Goal: Information Seeking & Learning: Learn about a topic

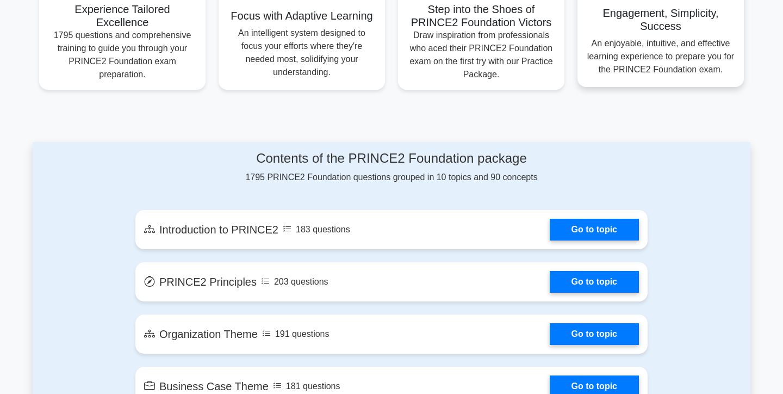
scroll to position [448, 0]
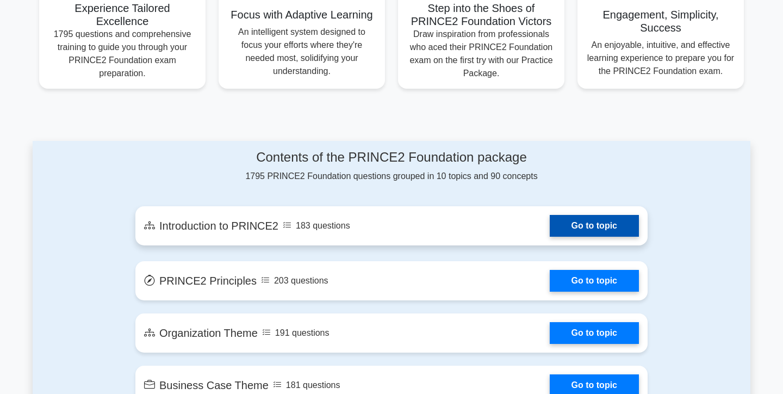
click at [598, 235] on link "Go to topic" at bounding box center [594, 226] width 89 height 22
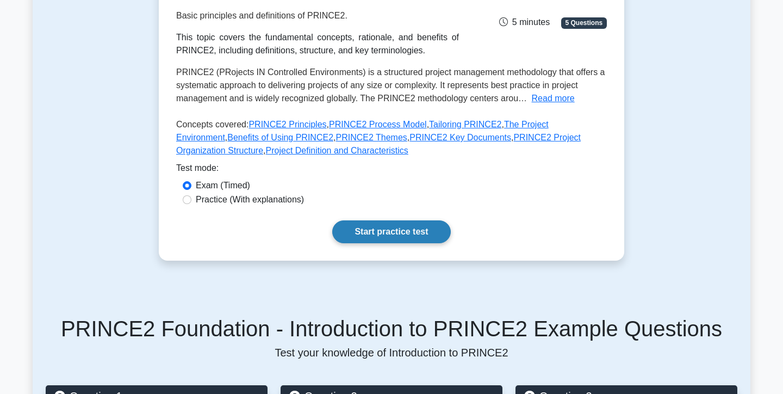
click at [410, 230] on link "Start practice test" at bounding box center [391, 231] width 118 height 23
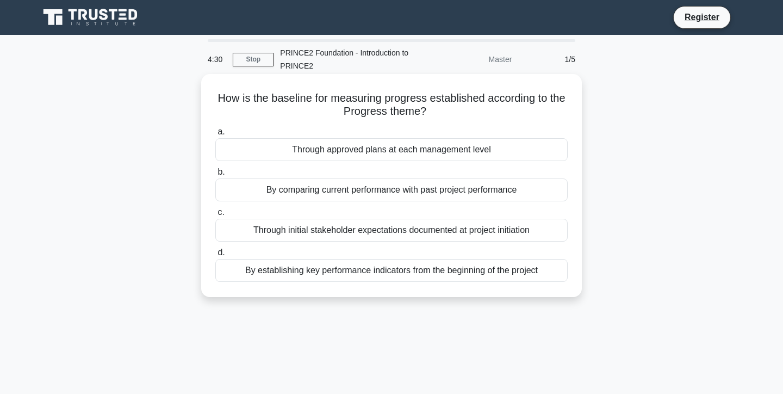
click at [326, 148] on div "Through approved plans at each management level" at bounding box center [391, 149] width 352 height 23
click at [215, 135] on input "a. Through approved plans at each management level" at bounding box center [215, 131] width 0 height 7
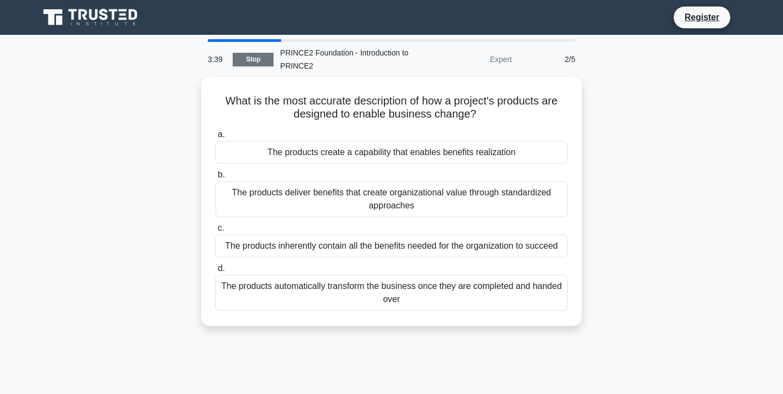
click at [255, 60] on link "Stop" at bounding box center [253, 60] width 41 height 14
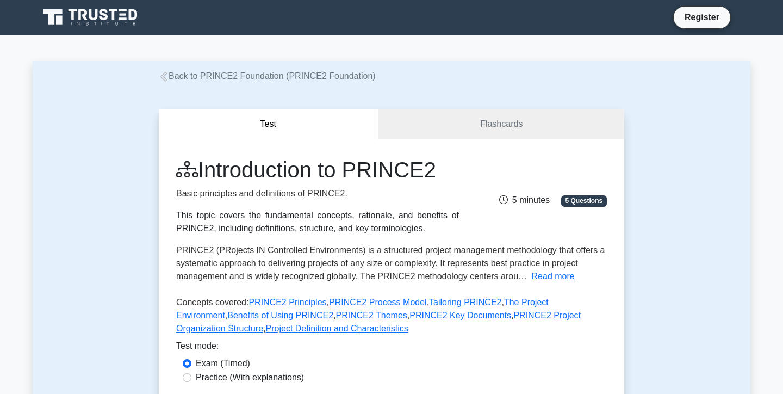
scroll to position [171, 0]
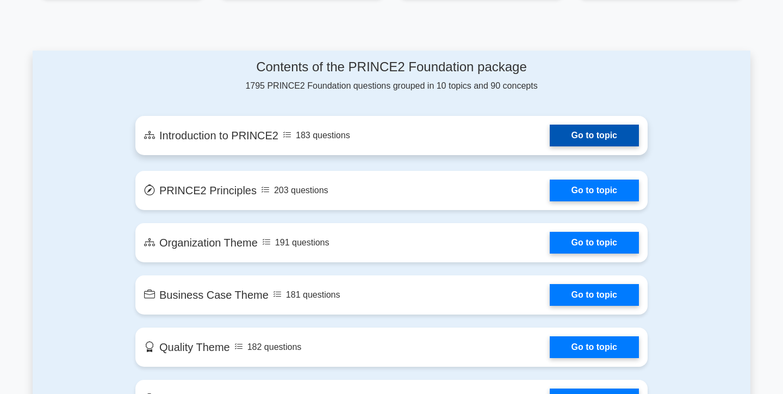
scroll to position [528, 0]
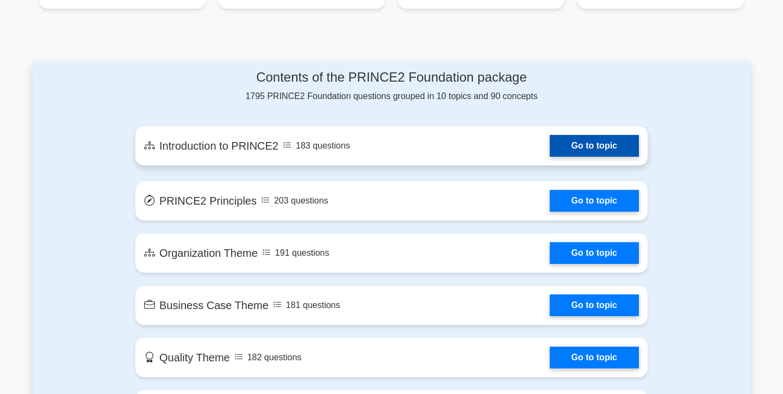
click at [581, 145] on link "Go to topic" at bounding box center [594, 146] width 89 height 22
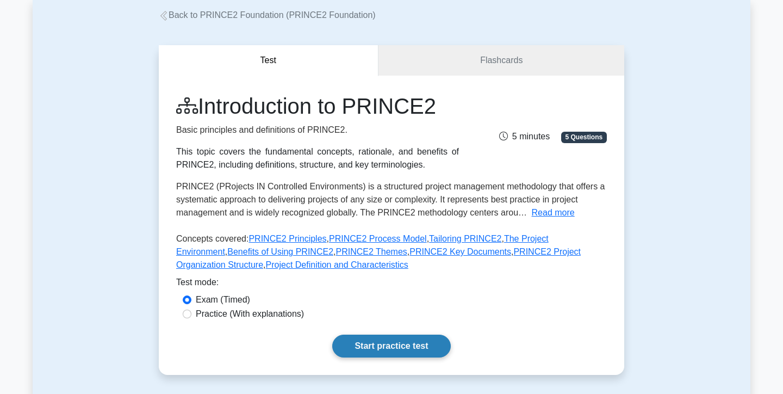
click at [382, 351] on link "Start practice test" at bounding box center [391, 345] width 118 height 23
